Goal: Check status

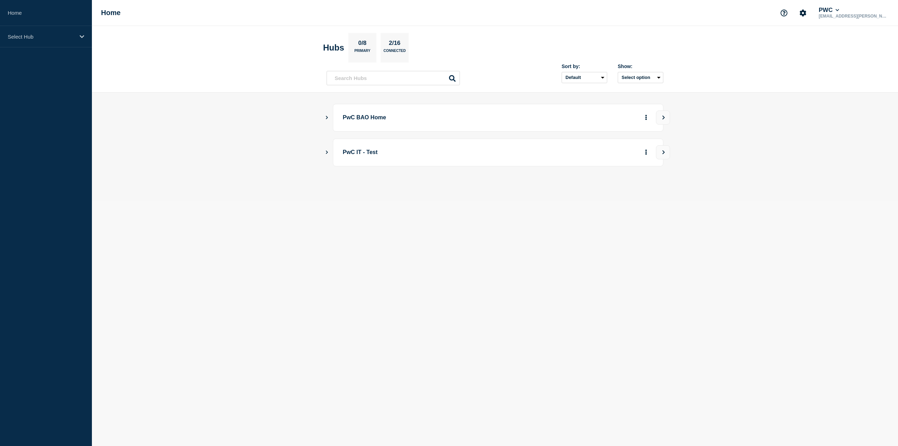
click at [486, 15] on div "Home PWC [EMAIL_ADDRESS][PERSON_NAME][DOMAIN_NAME]" at bounding box center [495, 13] width 806 height 26
click at [330, 115] on div "PwC BAO Home" at bounding box center [494, 118] width 337 height 28
click at [328, 116] on icon "Show Connected Hubs" at bounding box center [326, 117] width 5 height 4
click at [36, 35] on p "Select Hub" at bounding box center [41, 37] width 67 height 6
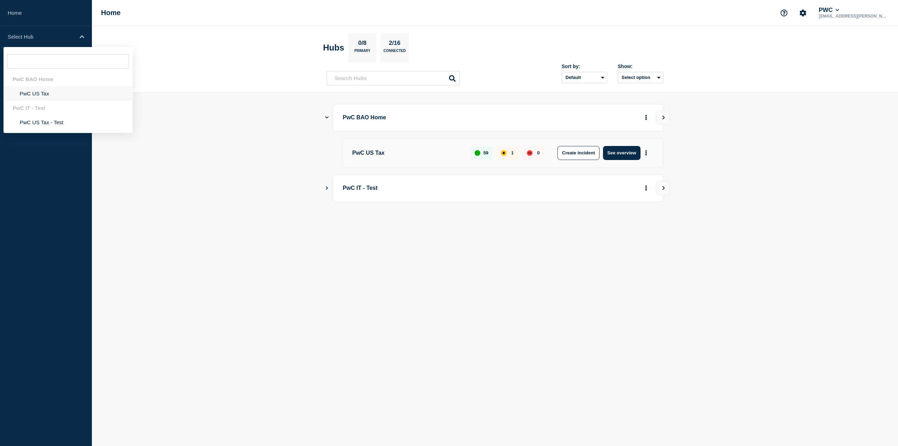
click at [40, 95] on li "PwC US Tax" at bounding box center [68, 93] width 129 height 14
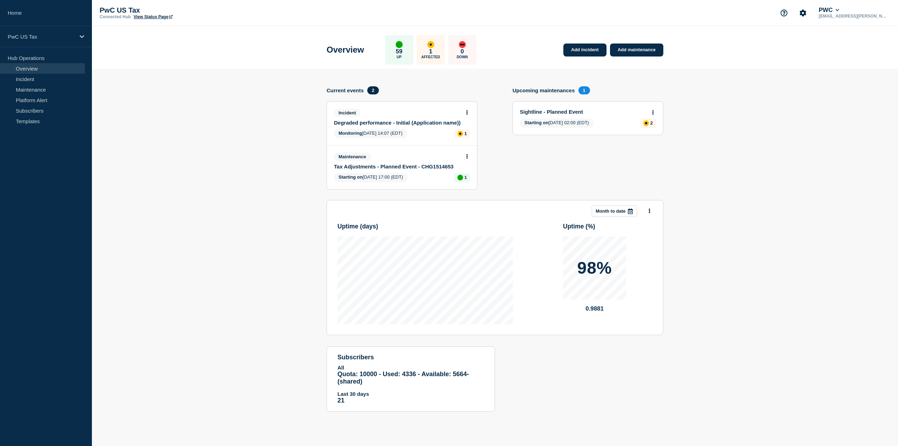
click at [374, 122] on link "Degraded performance - Initial (Application name))" at bounding box center [397, 123] width 127 height 6
